Goal: Task Accomplishment & Management: Manage account settings

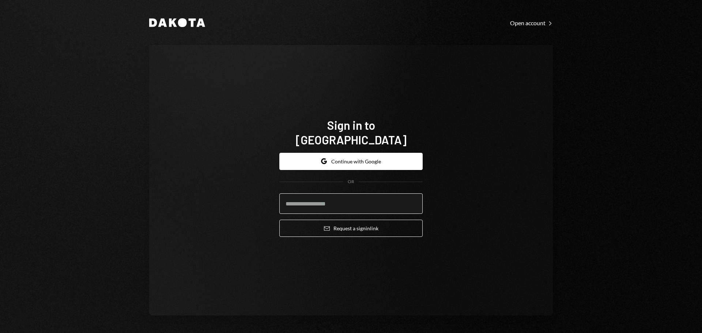
click at [369, 198] on input "email" at bounding box center [350, 203] width 143 height 20
click at [357, 154] on button "Google Continue with Google" at bounding box center [350, 161] width 143 height 17
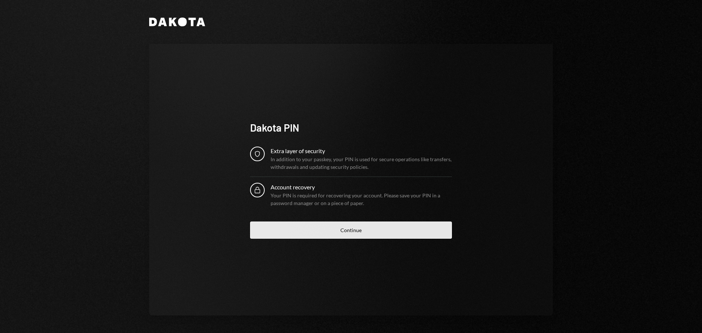
click at [368, 227] on button "Continue" at bounding box center [351, 230] width 202 height 17
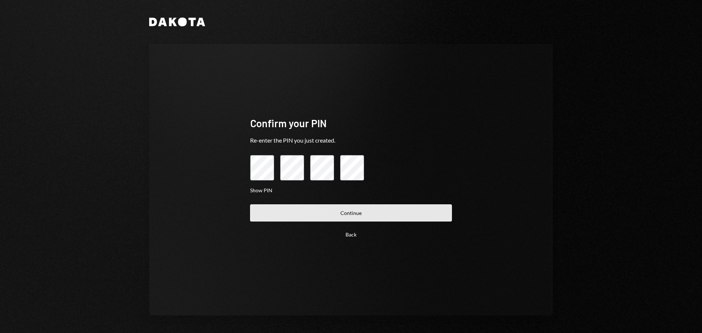
click at [337, 213] on button "Continue" at bounding box center [351, 212] width 202 height 17
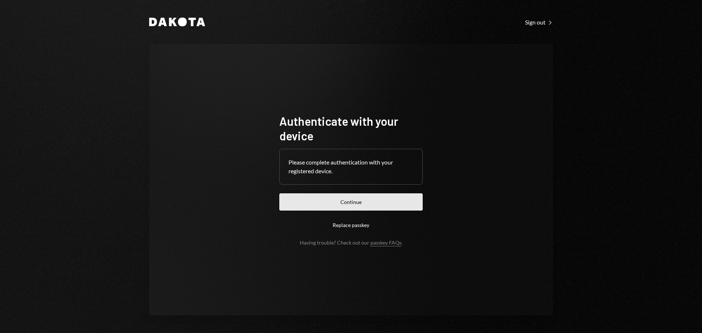
click at [355, 201] on button "Continue" at bounding box center [350, 201] width 143 height 17
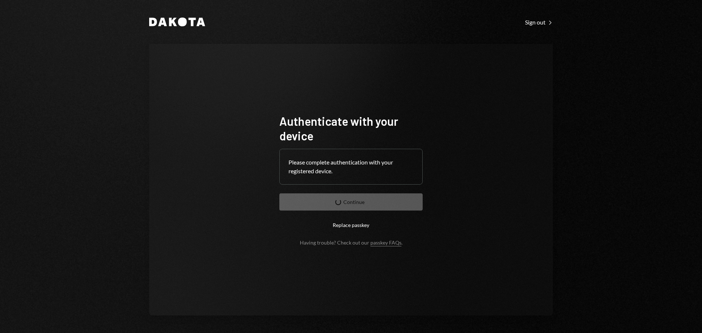
click at [458, 58] on div "Authenticate with your device Please complete authentication with your register…" at bounding box center [351, 180] width 404 height 272
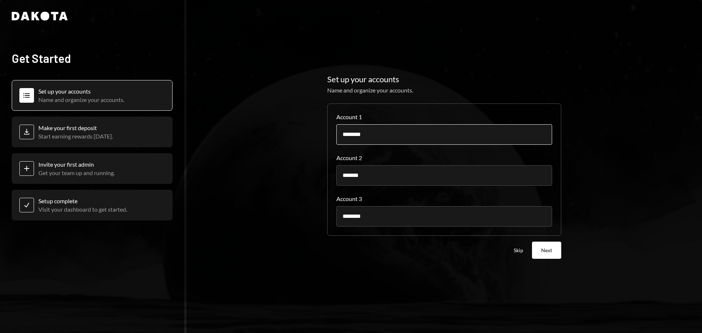
click at [375, 140] on input "********" at bounding box center [444, 134] width 216 height 20
click at [393, 178] on input "*******" at bounding box center [444, 175] width 216 height 20
click at [520, 251] on button "Skip" at bounding box center [519, 250] width 10 height 7
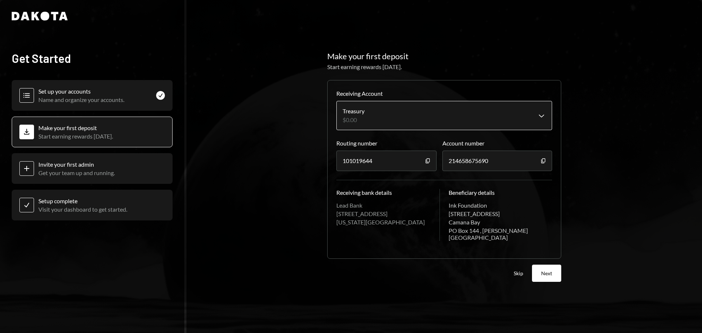
click at [544, 120] on body "**********" at bounding box center [351, 166] width 702 height 333
click at [524, 91] on html "**********" at bounding box center [351, 166] width 702 height 333
click at [518, 271] on button "Skip" at bounding box center [519, 273] width 10 height 7
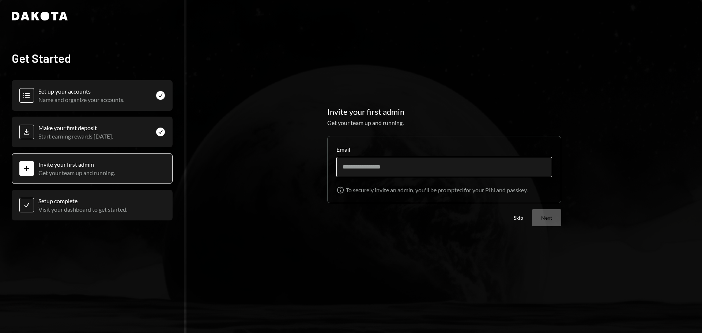
click at [483, 167] on input "Email" at bounding box center [444, 167] width 216 height 20
type input "**********"
click at [544, 216] on button "Next" at bounding box center [546, 217] width 29 height 17
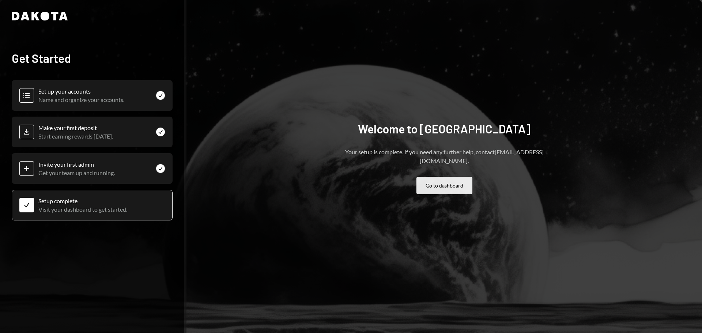
click at [452, 179] on button "Go to dashboard" at bounding box center [444, 185] width 56 height 17
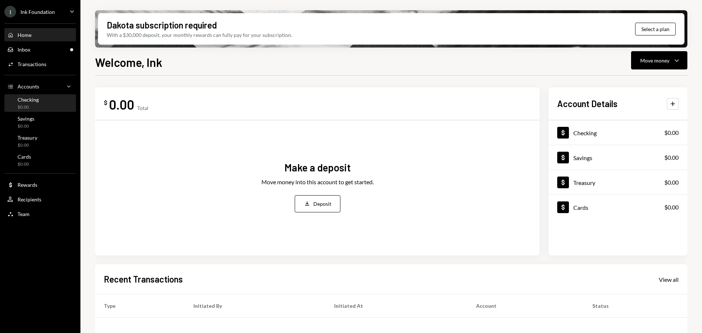
drag, startPoint x: 49, startPoint y: 101, endPoint x: 22, endPoint y: 106, distance: 26.7
click at [22, 106] on div "$0.00" at bounding box center [28, 107] width 21 height 6
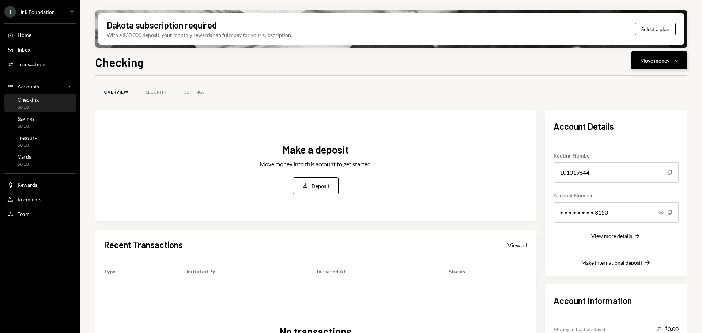
click at [685, 57] on button "Move money Caret Down" at bounding box center [659, 60] width 56 height 18
click at [662, 26] on button "Select a plan" at bounding box center [655, 29] width 41 height 13
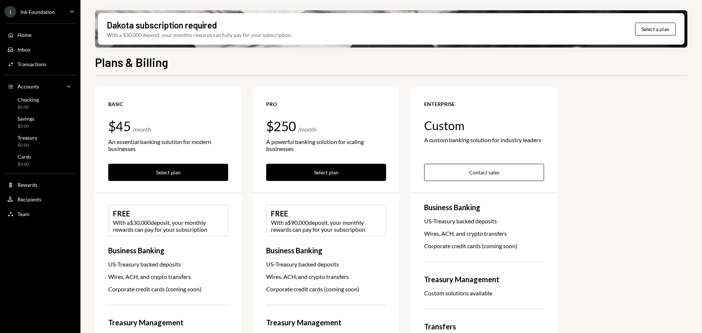
scroll to position [0, 0]
click at [146, 169] on button "Select plan" at bounding box center [168, 171] width 120 height 17
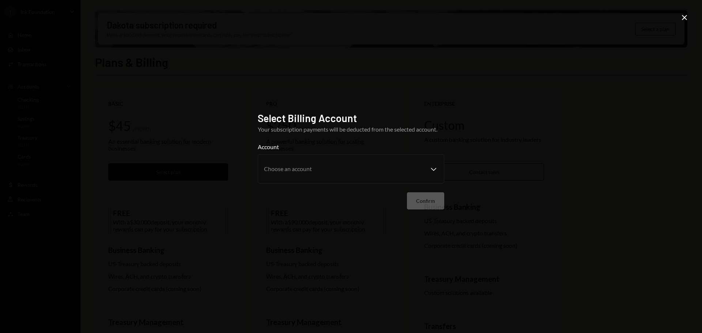
scroll to position [0, 0]
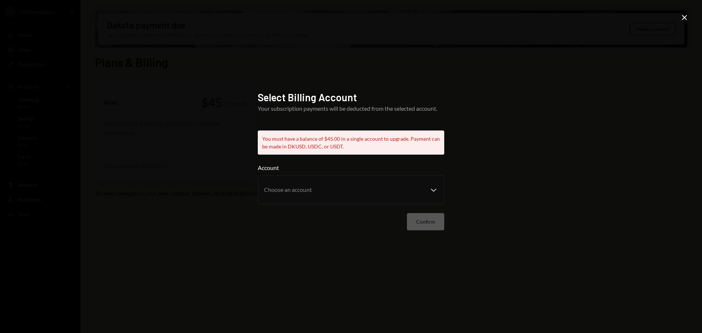
click at [685, 18] on icon "Close" at bounding box center [684, 17] width 9 height 9
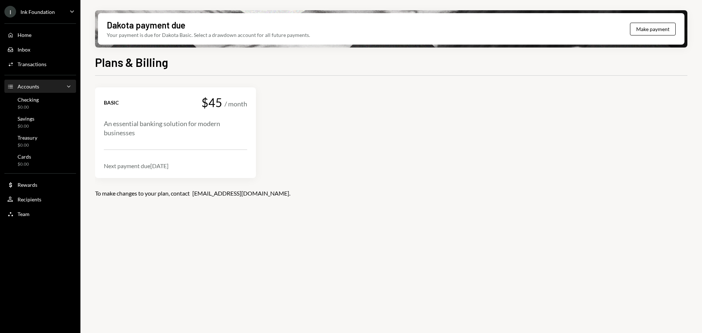
click at [34, 84] on div "Accounts" at bounding box center [29, 86] width 22 height 6
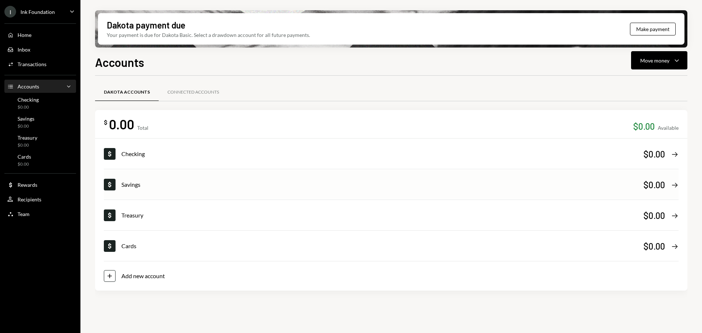
click at [162, 181] on div "Savings" at bounding box center [382, 184] width 522 height 9
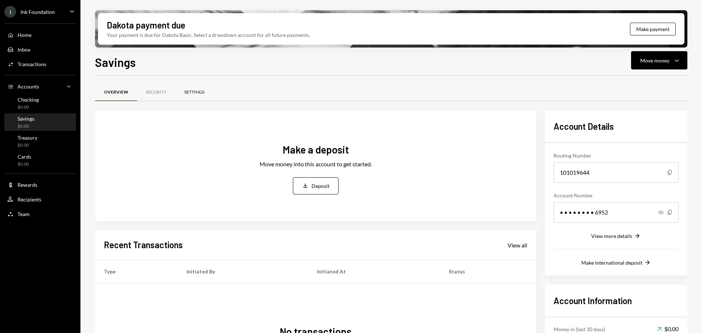
click at [192, 90] on div "Settings" at bounding box center [194, 92] width 20 height 6
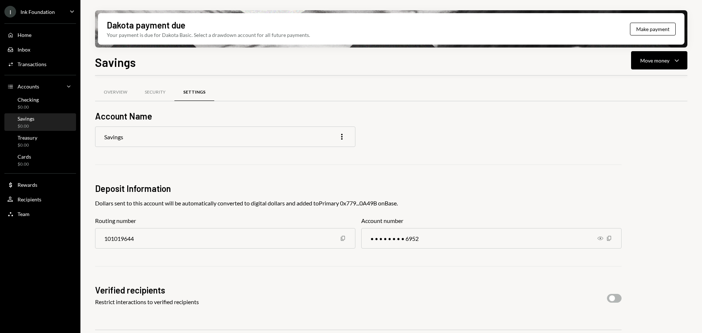
scroll to position [57, 0]
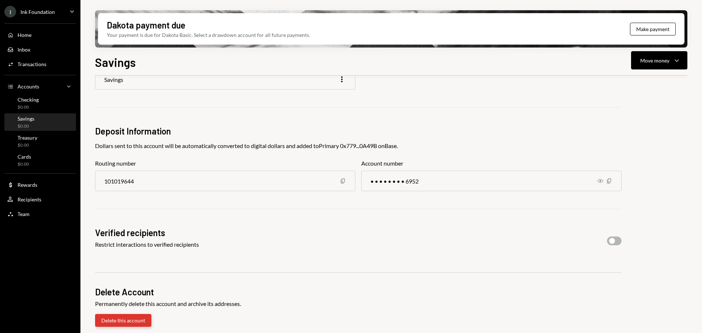
click at [113, 319] on button "Delete this account" at bounding box center [123, 320] width 56 height 13
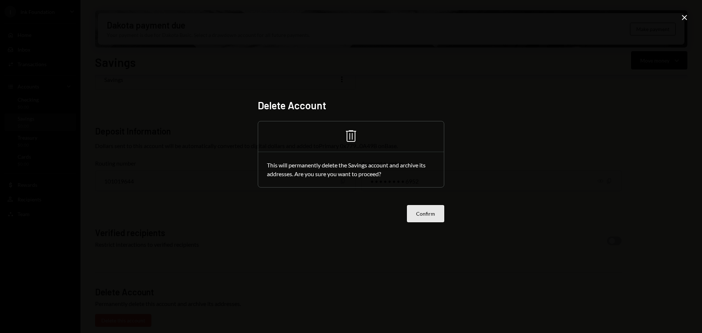
click at [427, 217] on button "Confirm" at bounding box center [425, 213] width 37 height 17
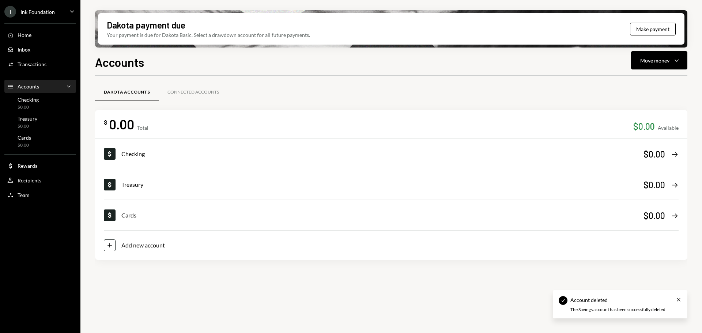
click at [173, 191] on div "Dollar Treasury $0.00 Right Arrow" at bounding box center [391, 184] width 575 height 29
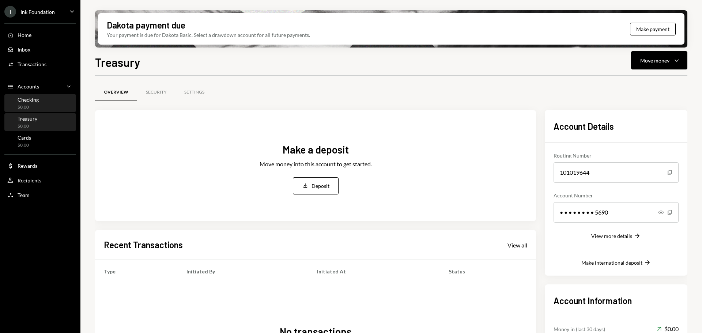
click at [44, 108] on div "Checking $0.00" at bounding box center [40, 103] width 66 height 14
click at [192, 92] on div "Settings" at bounding box center [194, 92] width 20 height 6
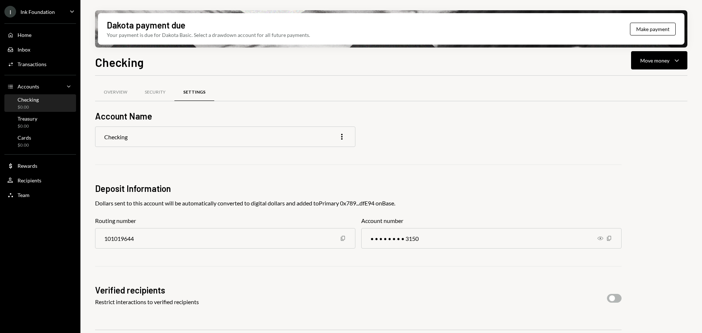
scroll to position [57, 0]
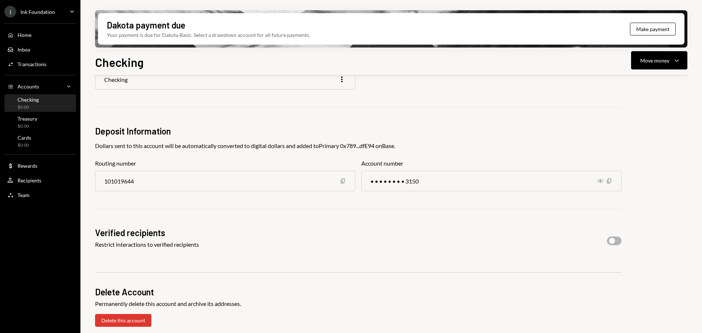
click at [124, 314] on div "Delete Account Permanently delete this account and archive its addresses. Delet…" at bounding box center [358, 299] width 526 height 54
click at [135, 319] on button "Delete this account" at bounding box center [123, 320] width 56 height 13
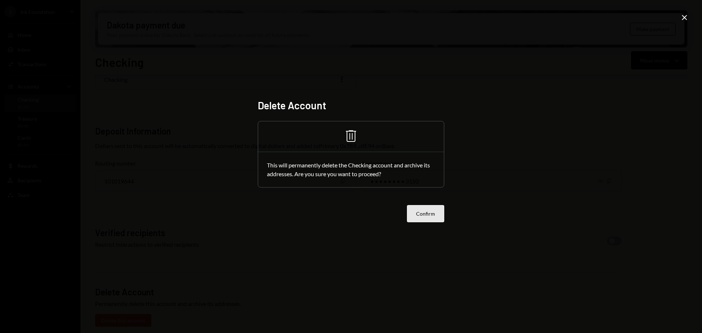
click at [423, 220] on button "Confirm" at bounding box center [425, 213] width 37 height 17
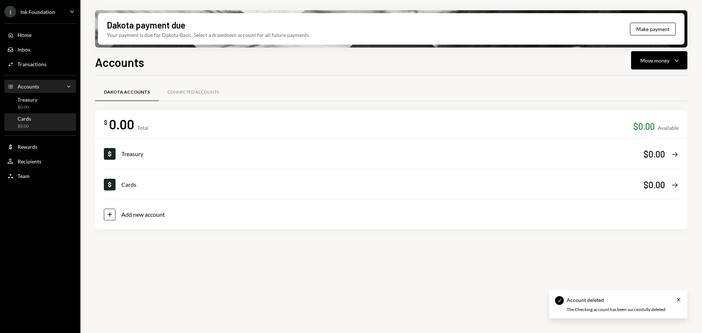
click at [27, 121] on div "Cards" at bounding box center [25, 119] width 14 height 6
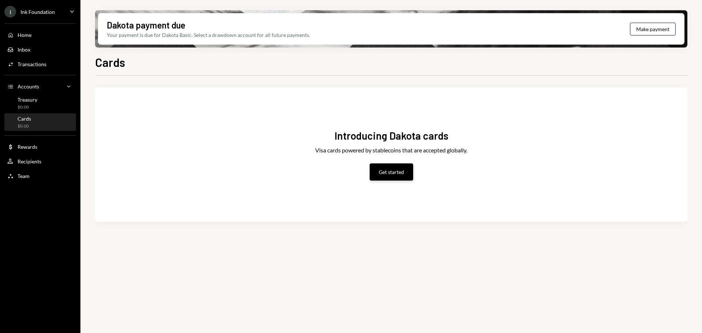
click at [379, 176] on button "Get started" at bounding box center [391, 171] width 43 height 17
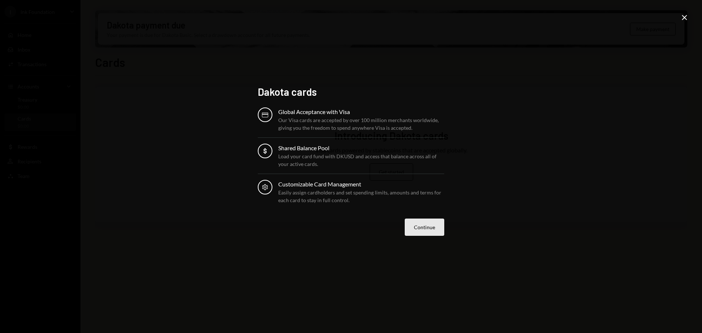
click at [413, 227] on button "Continue" at bounding box center [424, 227] width 39 height 17
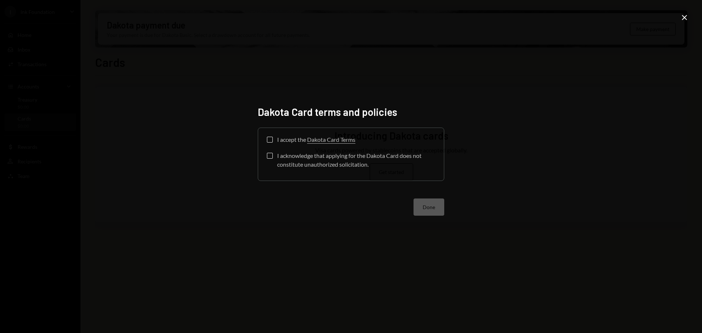
click at [291, 137] on div "I accept the Dakota Card Terms" at bounding box center [316, 139] width 78 height 9
click at [273, 137] on button "I accept the Dakota Card Terms" at bounding box center [270, 140] width 6 height 6
click at [270, 155] on button "I acknowledge that applying for the Dakota Card does not constitute unauthorize…" at bounding box center [270, 156] width 6 height 6
click at [423, 214] on button "Done" at bounding box center [428, 206] width 31 height 17
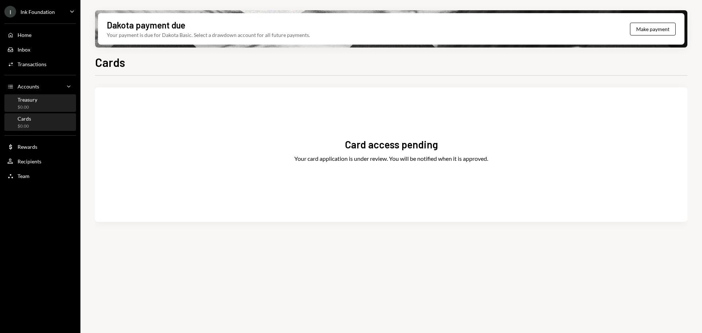
click at [44, 109] on div "Treasury $0.00" at bounding box center [40, 103] width 66 height 14
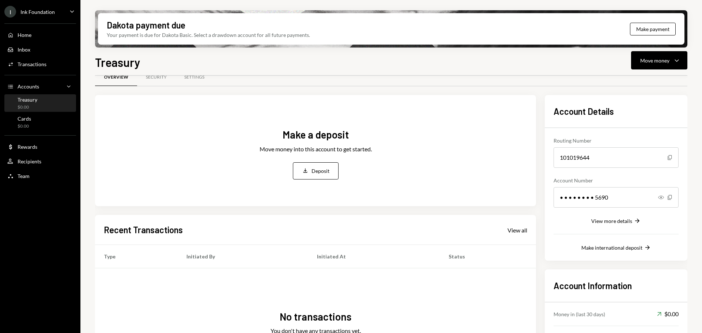
scroll to position [13, 0]
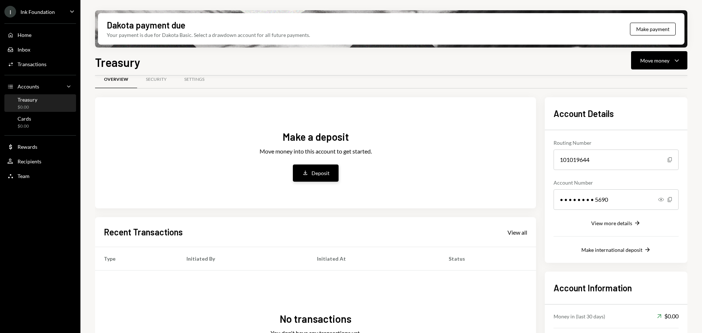
click at [321, 170] on div "Deposit" at bounding box center [320, 173] width 18 height 8
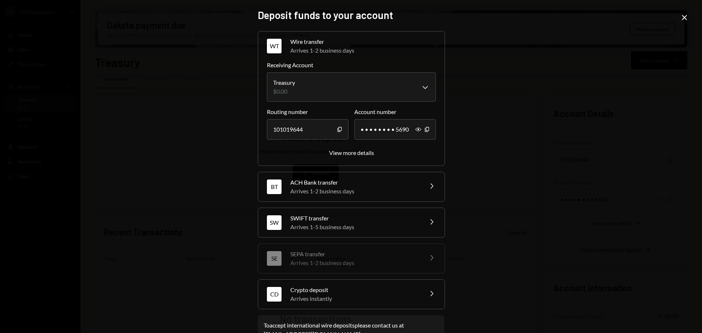
scroll to position [23, 0]
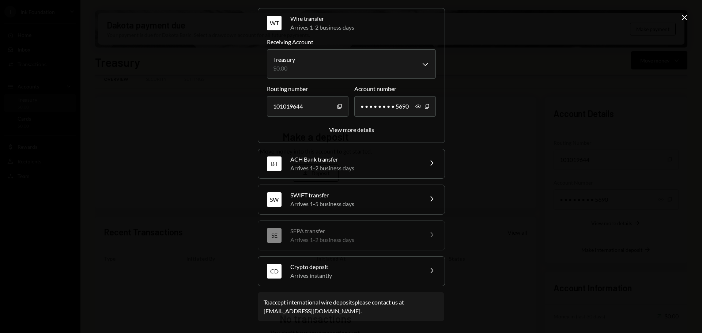
click at [394, 269] on div "Crypto deposit" at bounding box center [354, 266] width 128 height 9
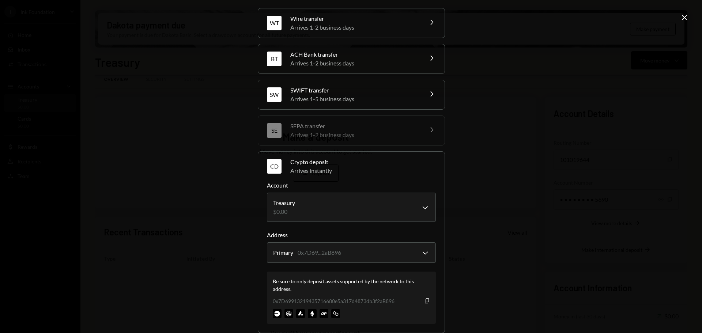
click at [428, 302] on div "Be sure to only deposit assets supported by the network to this address. 0x7D69…" at bounding box center [351, 298] width 169 height 52
click at [427, 302] on icon "Copy" at bounding box center [427, 301] width 6 height 6
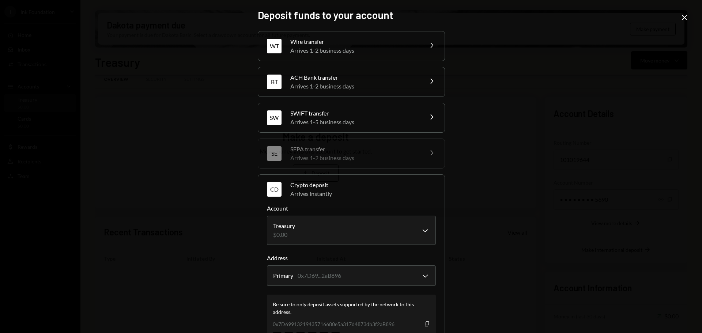
scroll to position [70, 0]
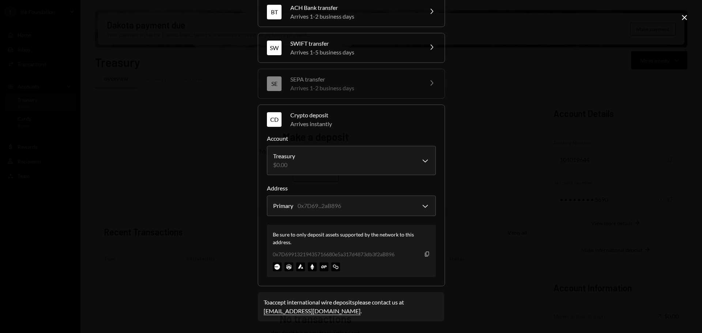
click at [424, 254] on icon "Copy" at bounding box center [427, 254] width 6 height 6
click at [426, 255] on icon "button" at bounding box center [427, 253] width 4 height 5
drag, startPoint x: 420, startPoint y: 253, endPoint x: 427, endPoint y: 255, distance: 7.1
click at [427, 255] on div "0x7D69913219435716680e5a317d4873db3f2aB896 Copy" at bounding box center [351, 254] width 157 height 8
click at [427, 255] on icon "button" at bounding box center [427, 253] width 4 height 5
